Goal: Transaction & Acquisition: Purchase product/service

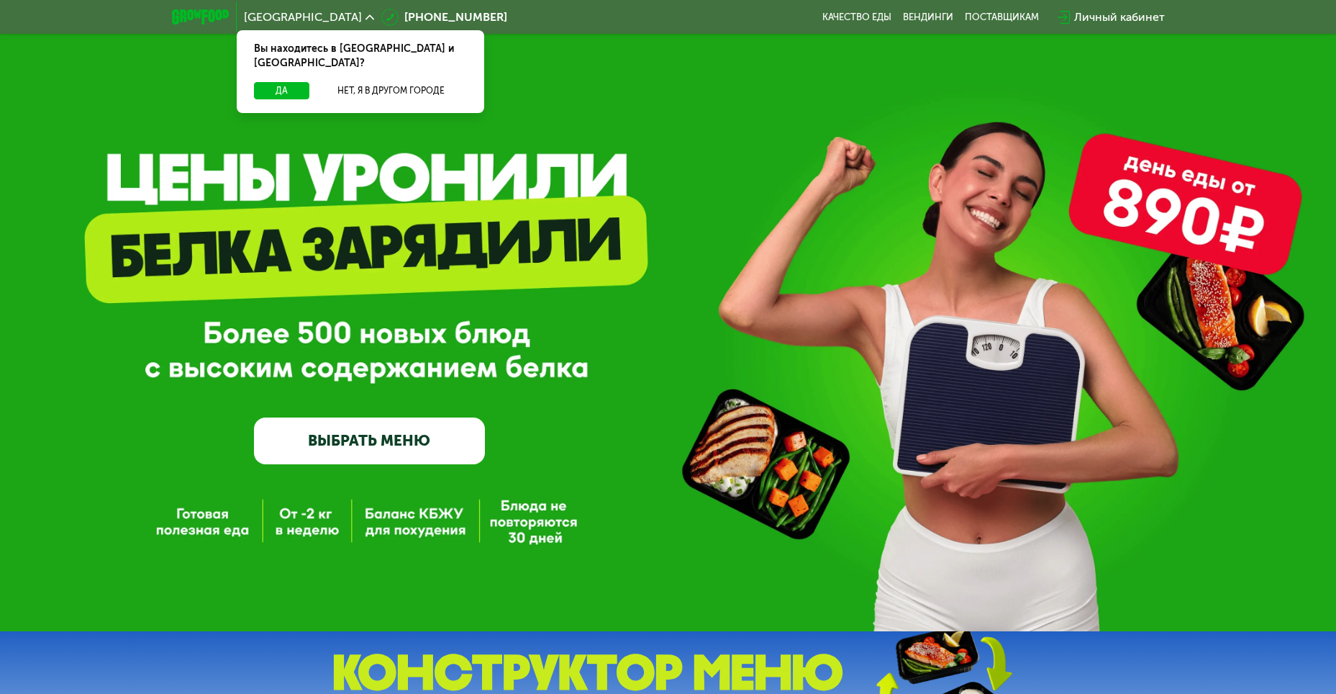
click at [430, 439] on link "ВЫБРАТЬ МЕНЮ" at bounding box center [369, 440] width 231 height 46
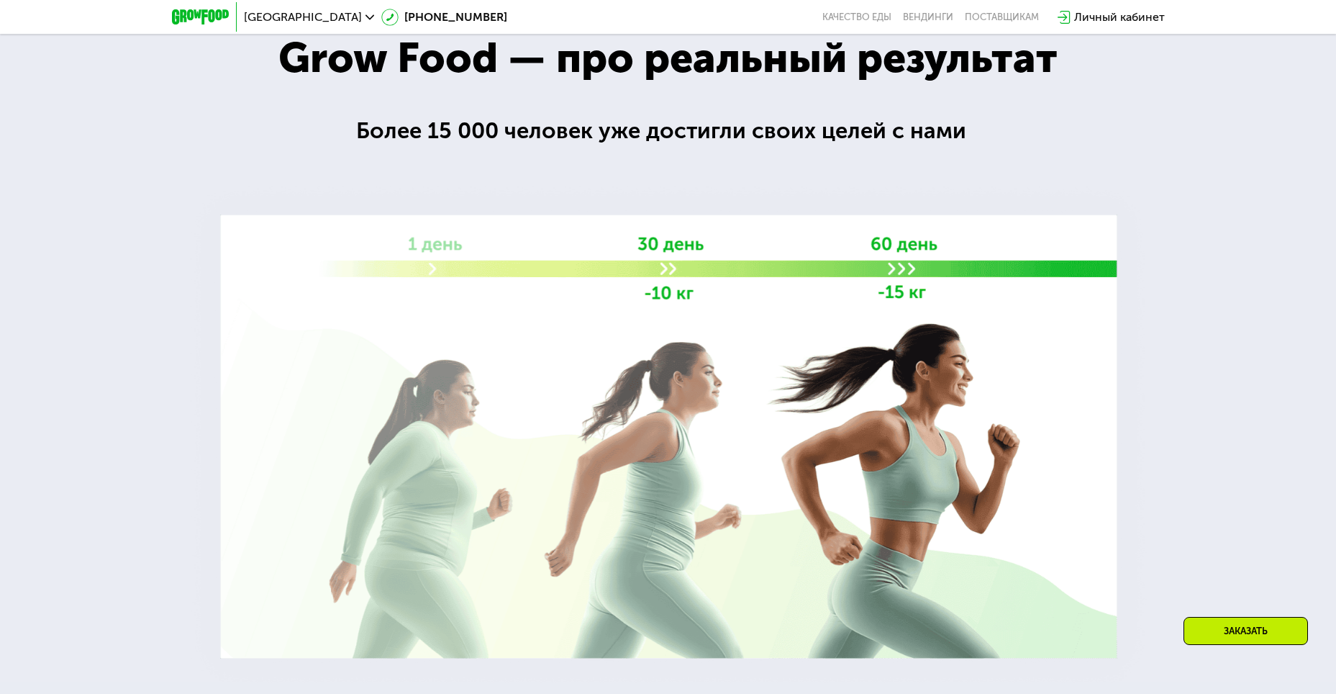
scroll to position [1912, 0]
